Goal: Find specific page/section: Find specific page/section

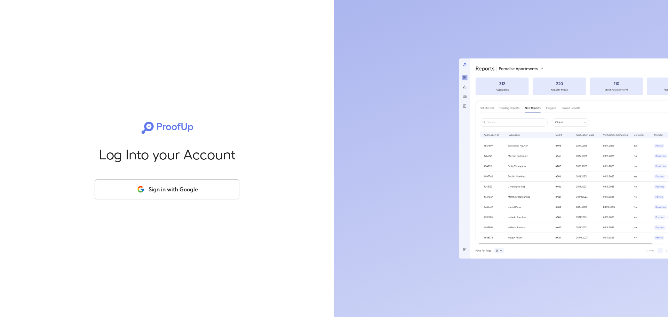
click at [203, 185] on button "Sign in with Google" at bounding box center [167, 189] width 145 height 20
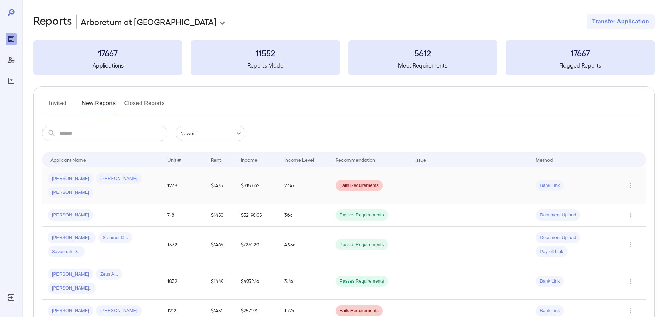
click at [178, 179] on td "1238" at bounding box center [183, 185] width 43 height 37
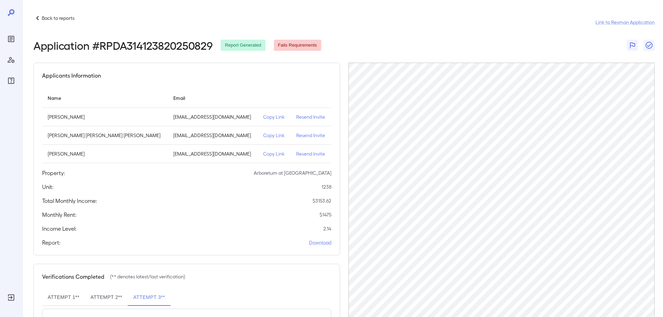
click at [326, 74] on div "Applicants Information" at bounding box center [186, 75] width 289 height 8
click at [263, 153] on p "Copy Link" at bounding box center [274, 153] width 22 height 7
click at [263, 116] on p "Copy Link" at bounding box center [274, 116] width 22 height 7
